Goal: Task Accomplishment & Management: Use online tool/utility

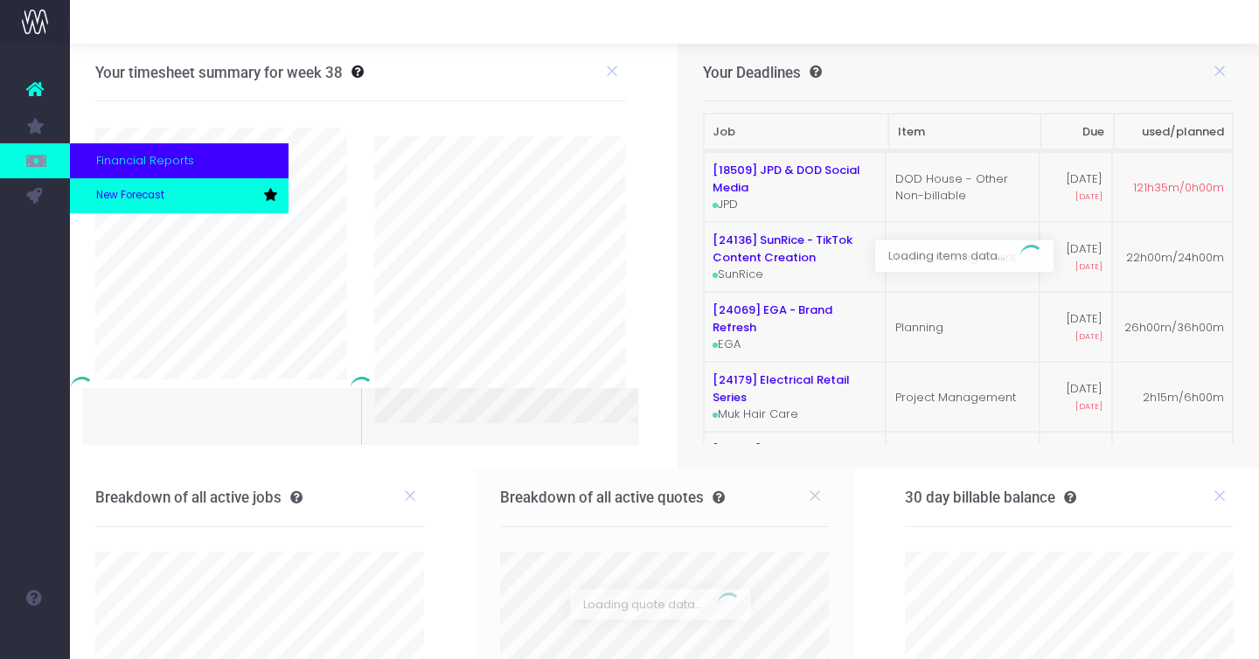
click at [123, 200] on span "New Forecast" at bounding box center [130, 196] width 68 height 16
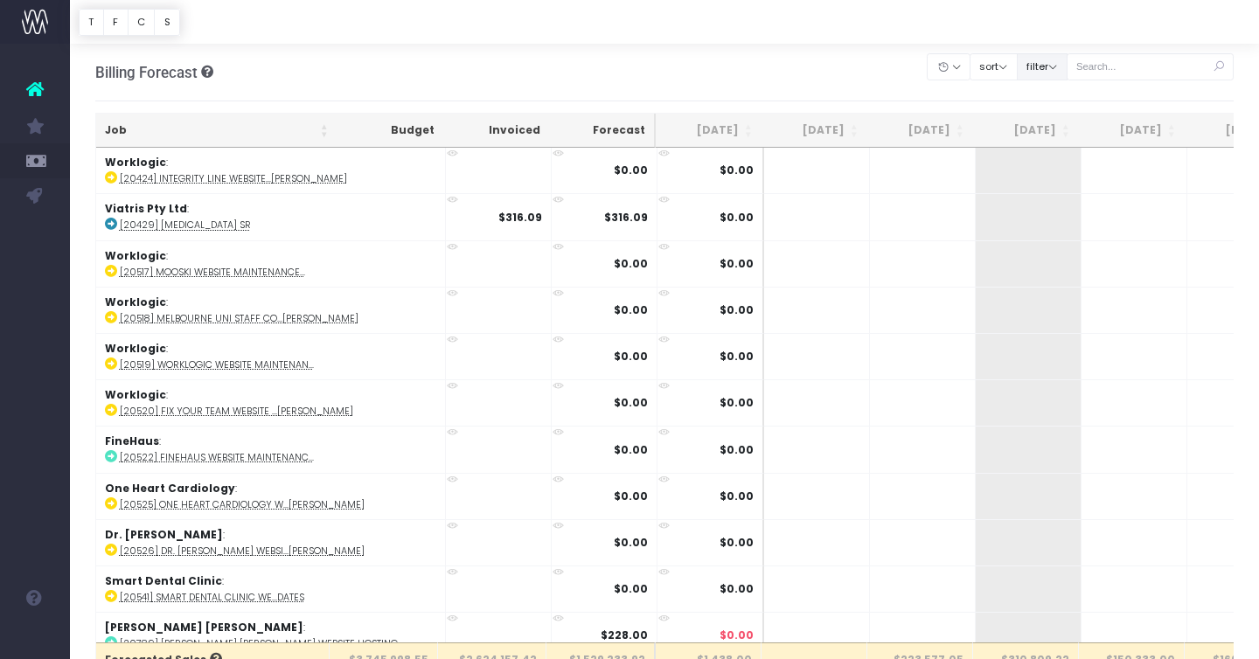
click at [1065, 72] on button "filter" at bounding box center [1042, 66] width 51 height 27
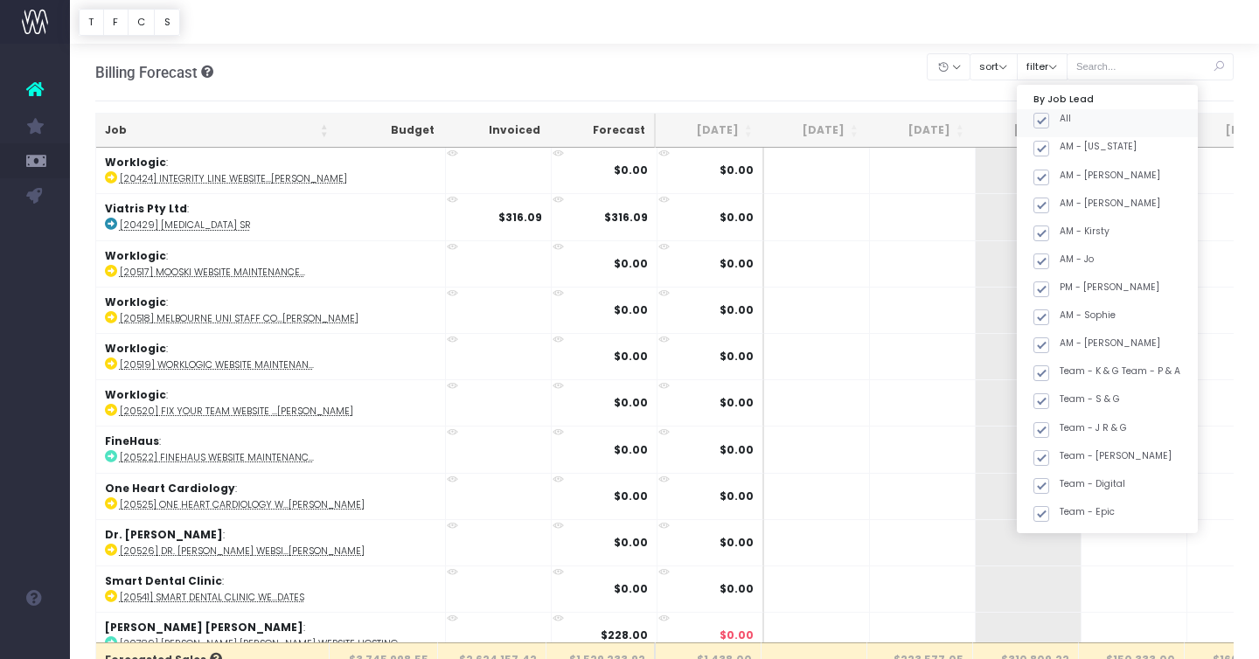
click at [1049, 118] on span at bounding box center [1041, 121] width 16 height 16
click at [1069, 118] on input "All" at bounding box center [1064, 117] width 11 height 11
checkbox input "false"
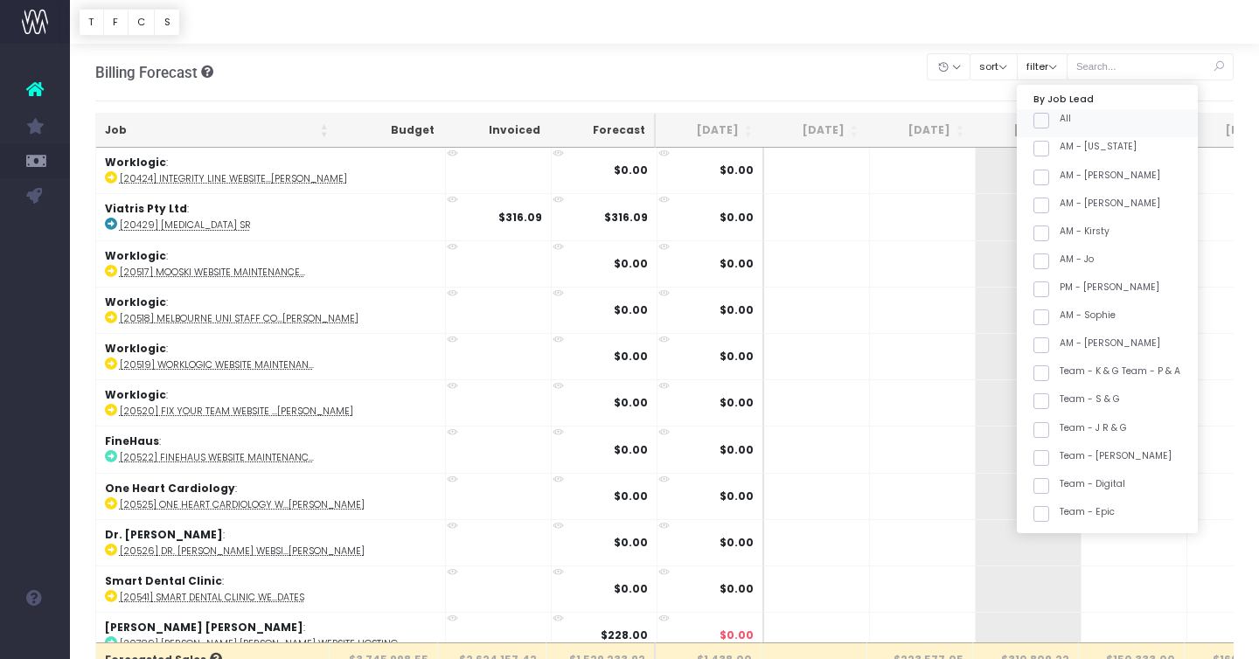
checkbox input "false"
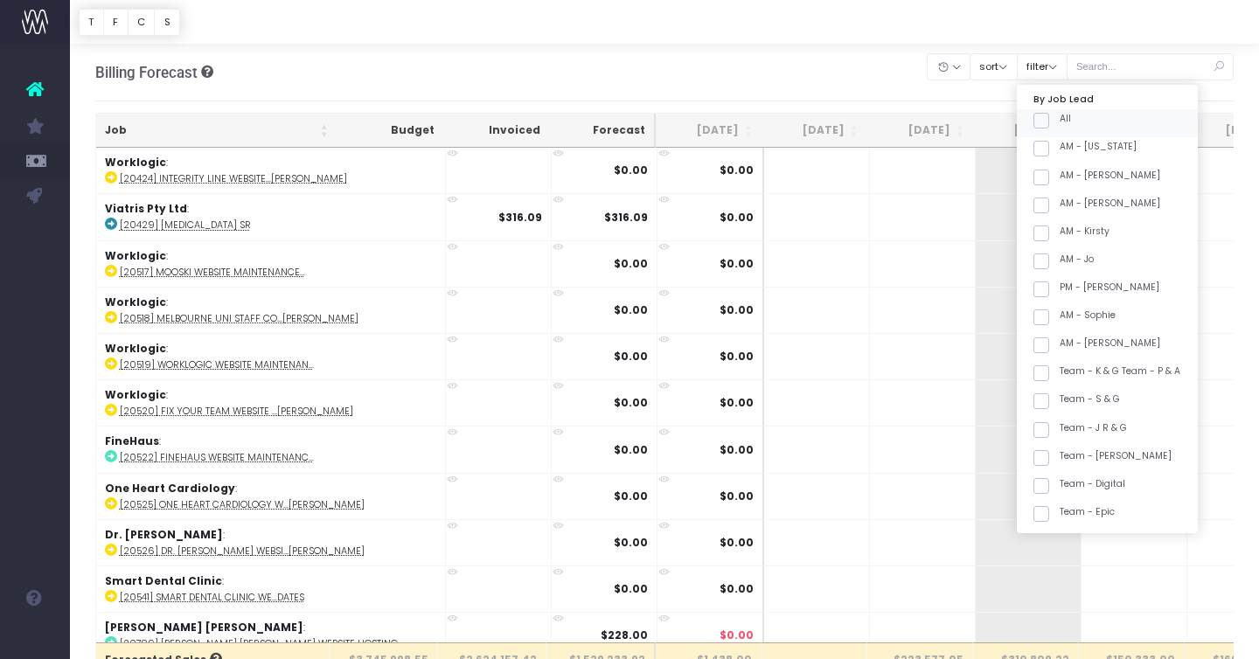
checkbox input "false"
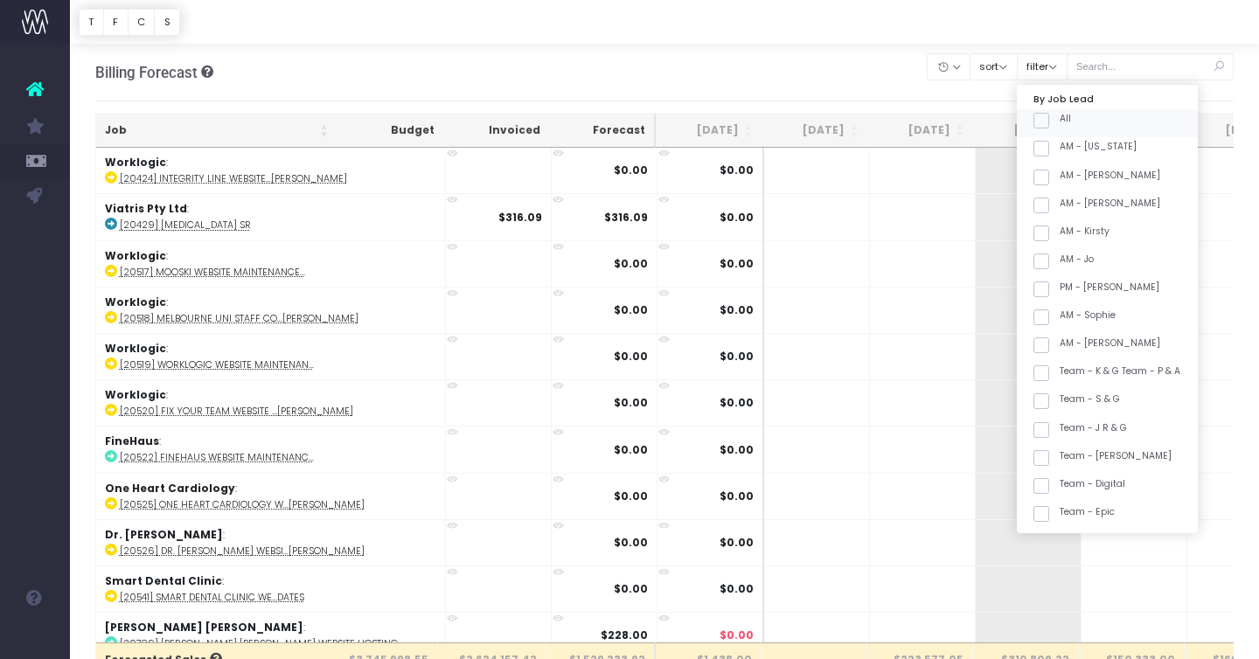
checkbox input "false"
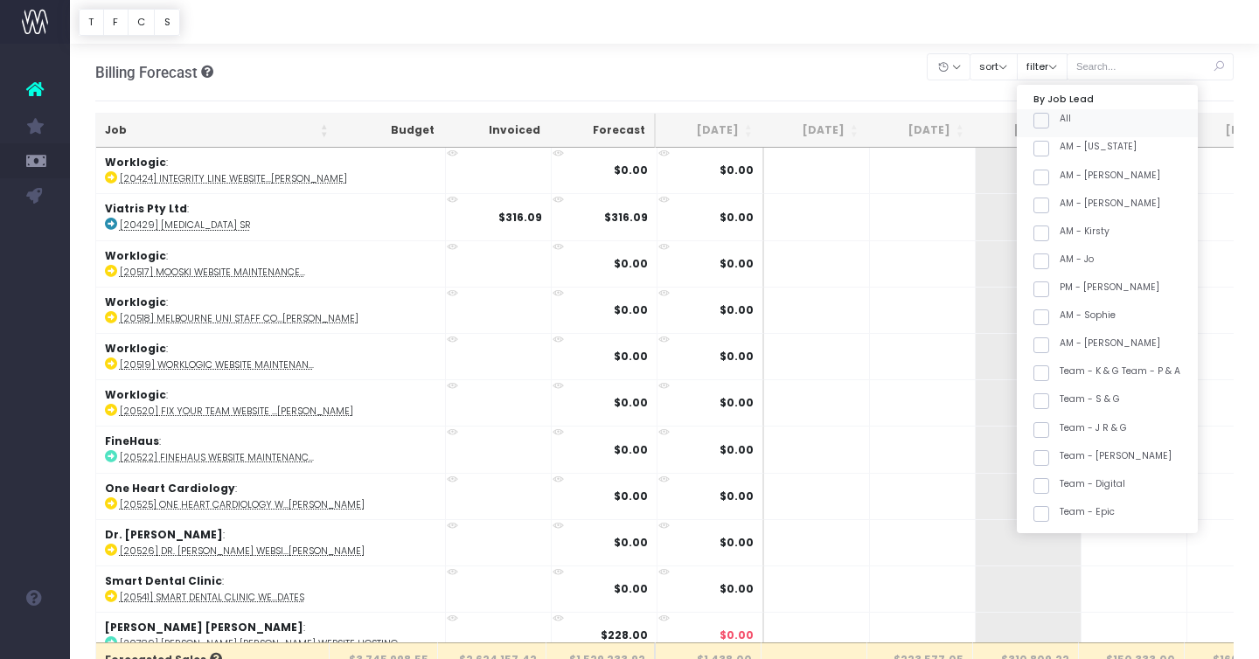
checkbox input "false"
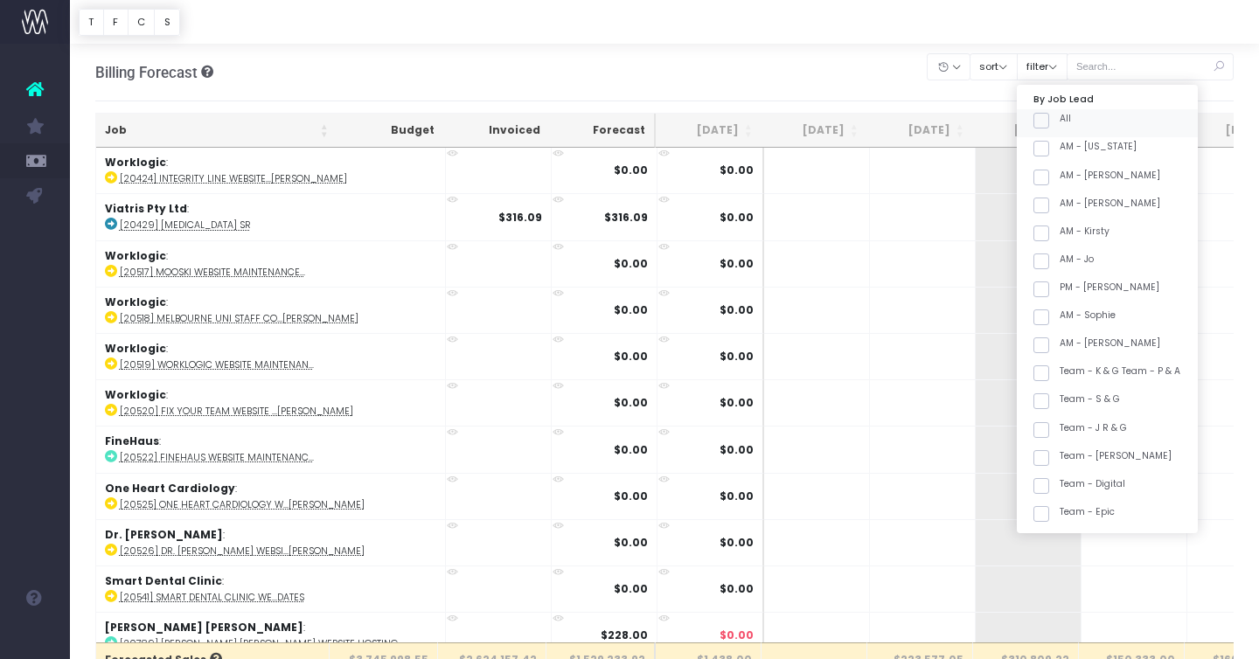
checkbox input "false"
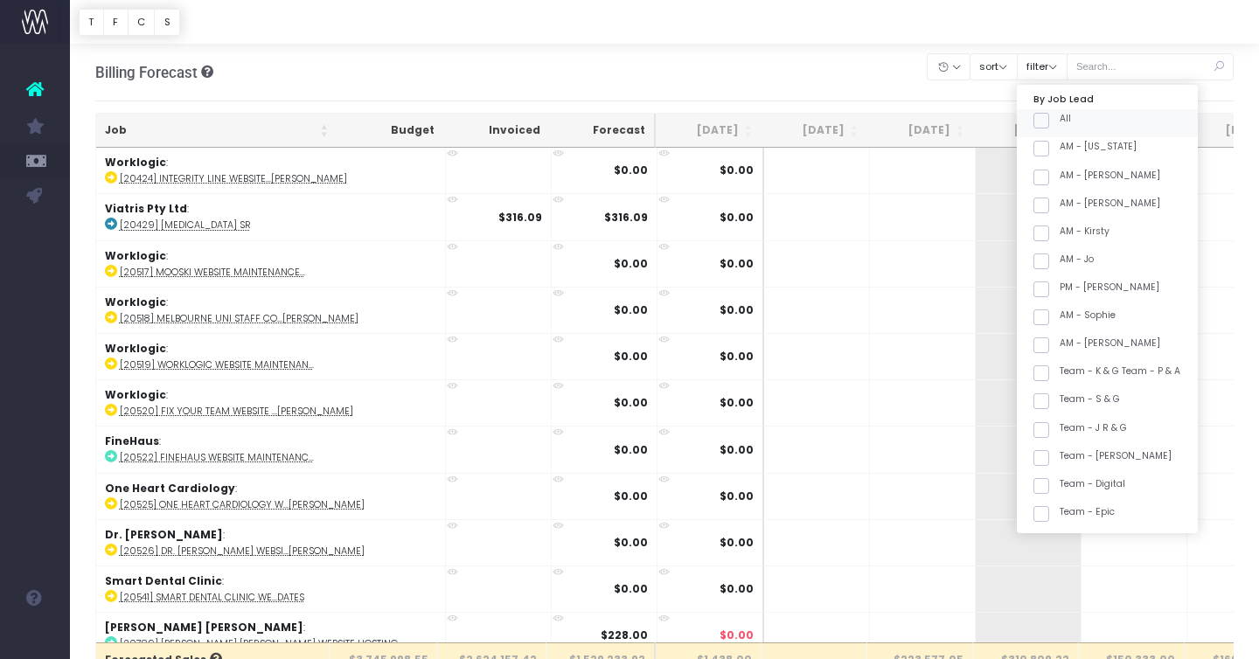
checkbox input "false"
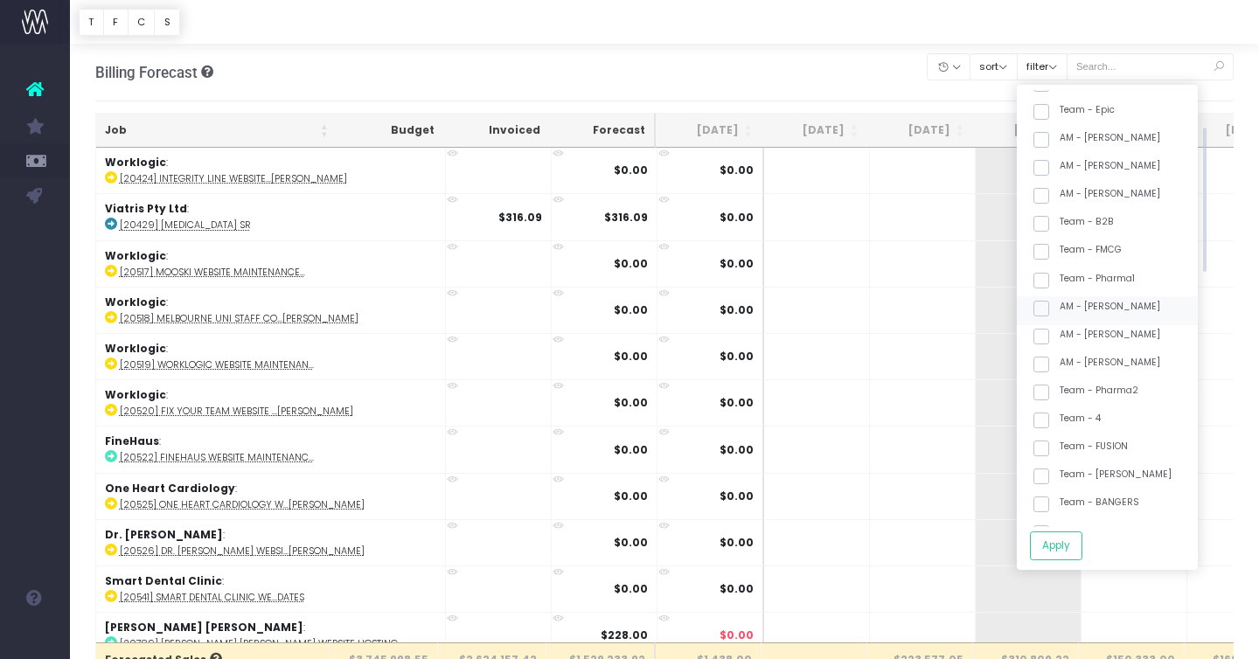
scroll to position [411, 0]
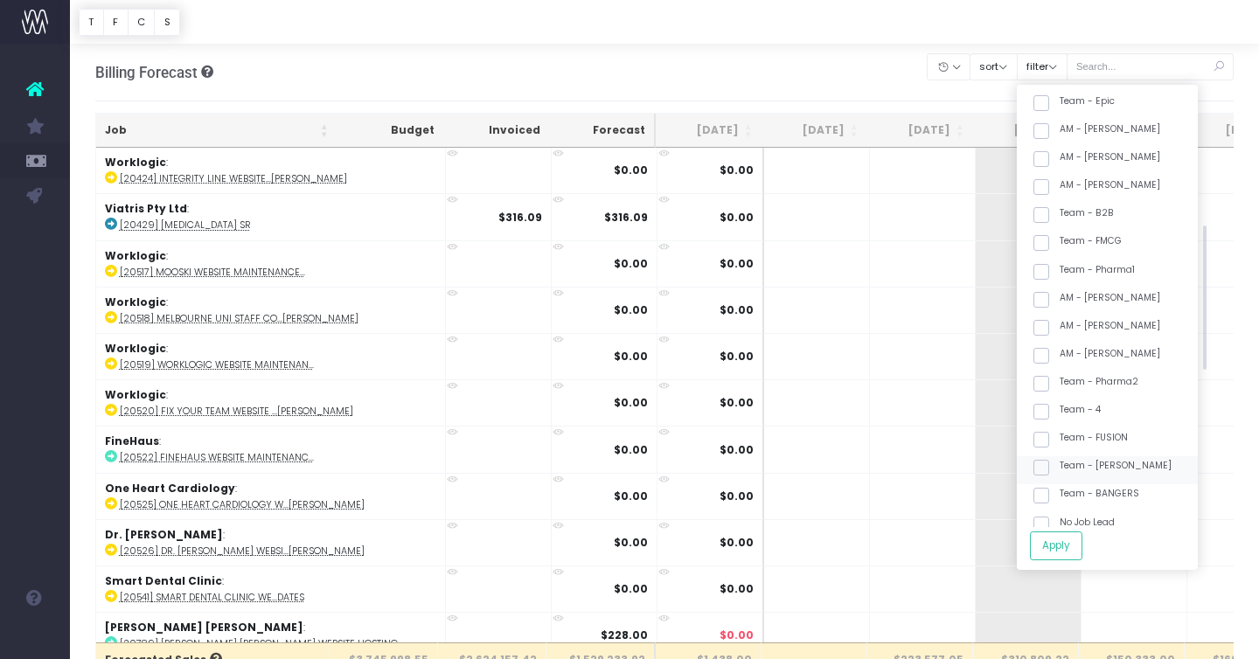
click at [1117, 462] on label "Team - [PERSON_NAME]" at bounding box center [1102, 466] width 138 height 14
click at [1071, 462] on input "Team - [PERSON_NAME]" at bounding box center [1064, 464] width 11 height 11
checkbox input "true"
click at [1082, 536] on button "Apply" at bounding box center [1056, 545] width 52 height 29
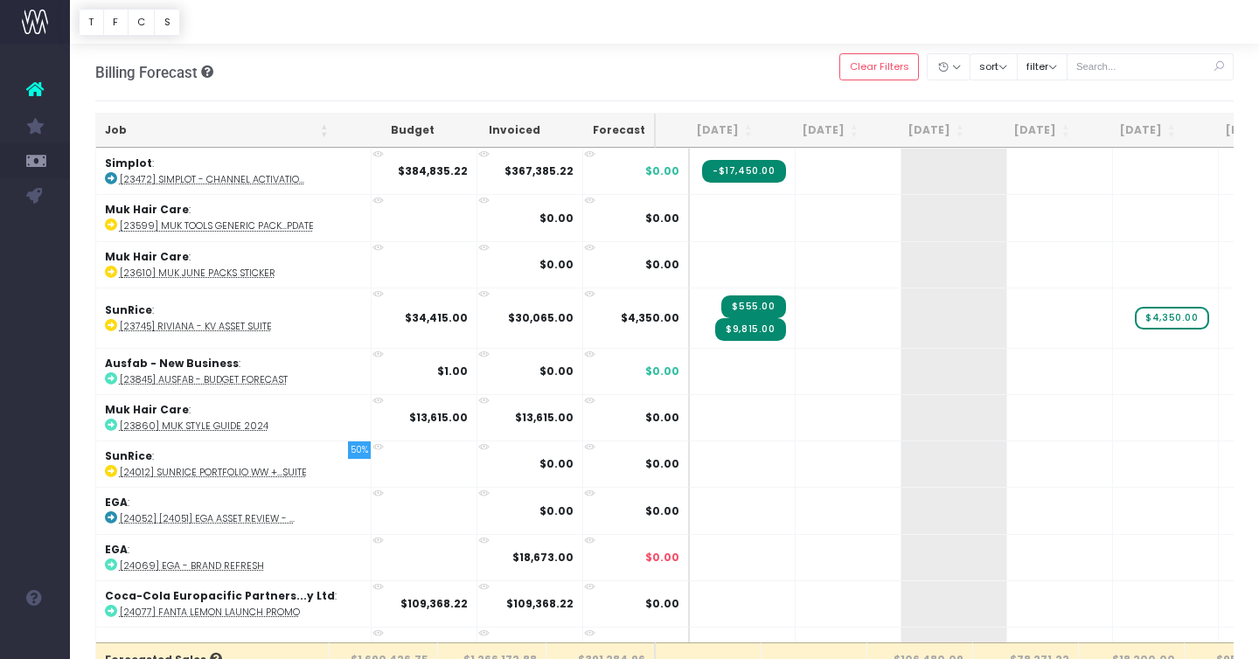
click at [253, 128] on th "Job" at bounding box center [216, 131] width 241 height 34
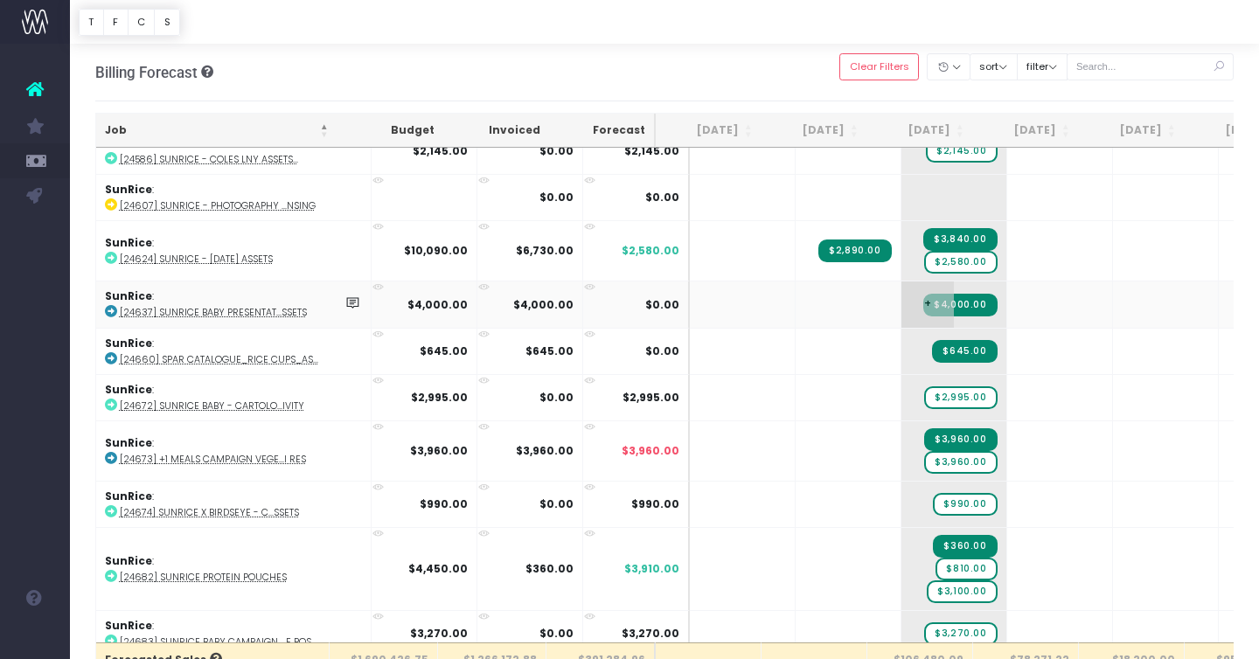
scroll to position [3796, 0]
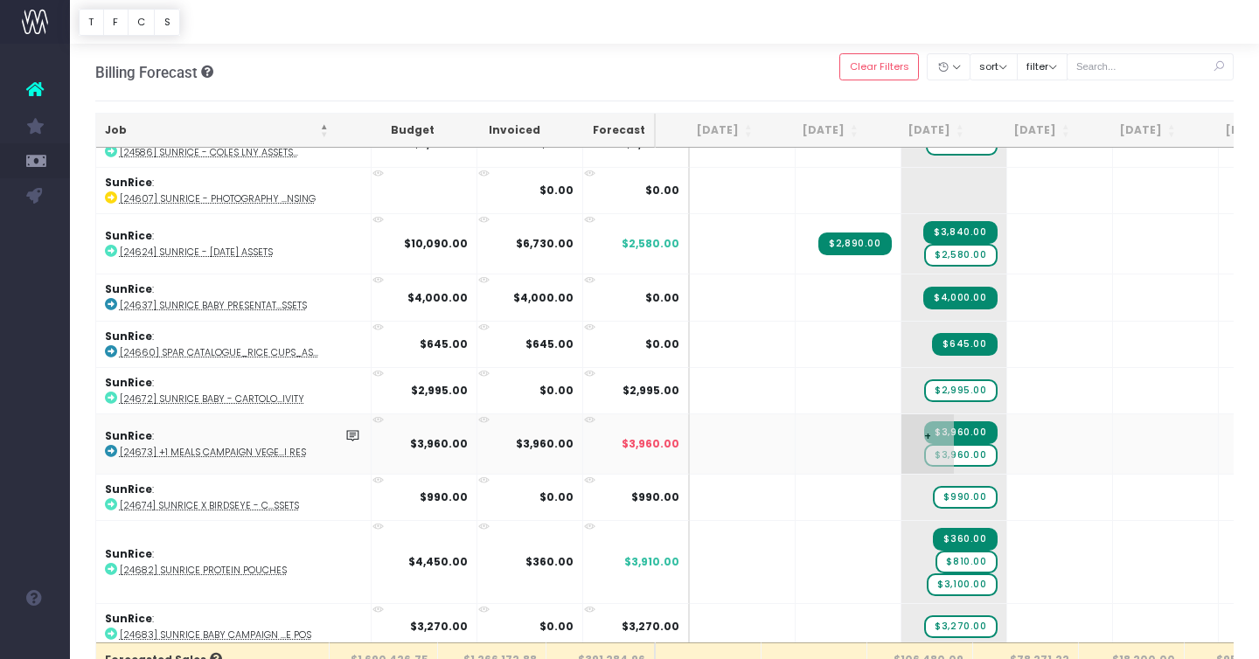
click at [927, 450] on span "$3,960.00" at bounding box center [960, 455] width 73 height 23
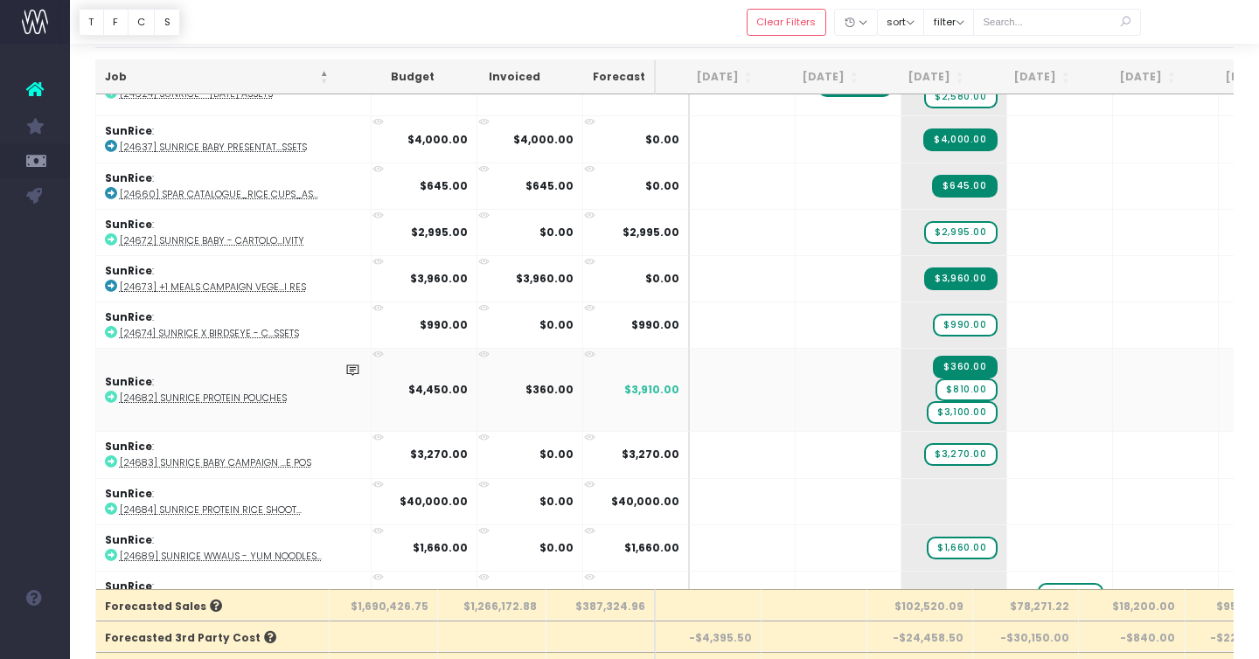
scroll to position [3966, 0]
